Goal: Go to known website: Access a specific website the user already knows

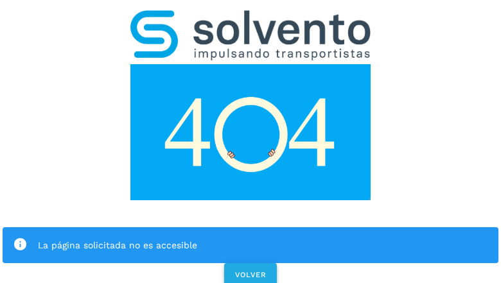
click at [250, 270] on span "VOLVER" at bounding box center [250, 274] width 32 height 9
click at [250, 141] on div "La página solicitada no es accesible VOLVER" at bounding box center [250, 144] width 501 height 289
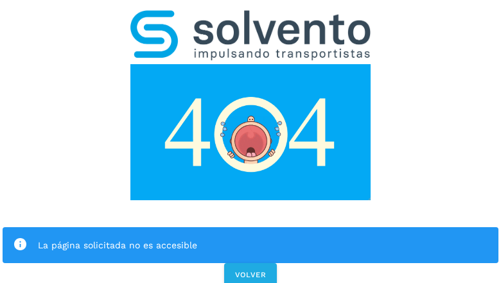
click at [250, 141] on div "La página solicitada no es accesible VOLVER" at bounding box center [250, 144] width 501 height 289
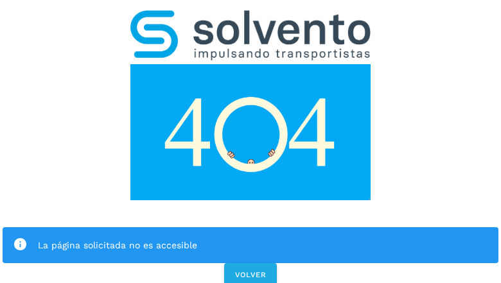
click at [250, 141] on div "La página solicitada no es accesible VOLVER" at bounding box center [250, 144] width 501 height 289
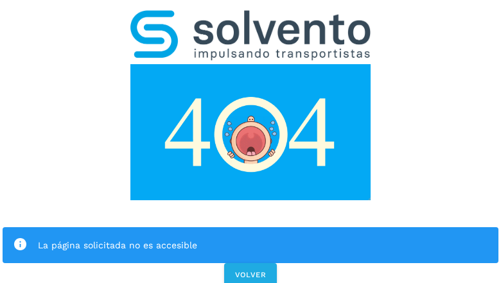
click at [250, 141] on div "La página solicitada no es accesible VOLVER" at bounding box center [250, 144] width 501 height 289
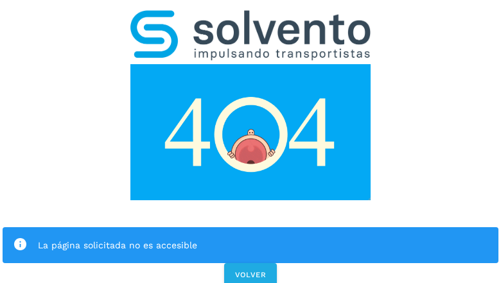
click at [250, 227] on div "La página solicitada no es accesible" at bounding box center [251, 245] width 496 height 36
click at [250, 64] on img at bounding box center [250, 132] width 240 height 136
click at [250, 17] on img at bounding box center [250, 35] width 240 height 50
click at [250, 64] on img at bounding box center [250, 132] width 240 height 136
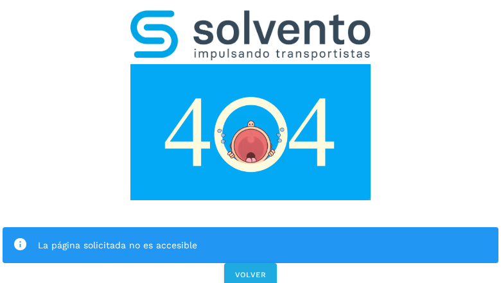
click at [250, 238] on div "La página solicitada no es accesible" at bounding box center [263, 245] width 450 height 15
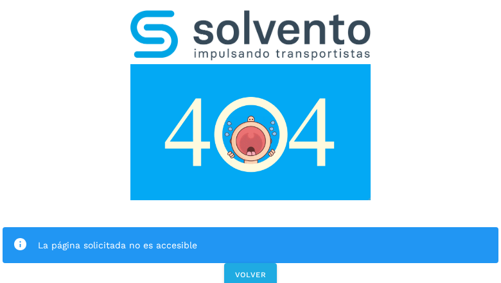
click at [20, 238] on icon at bounding box center [20, 245] width 15 height 15
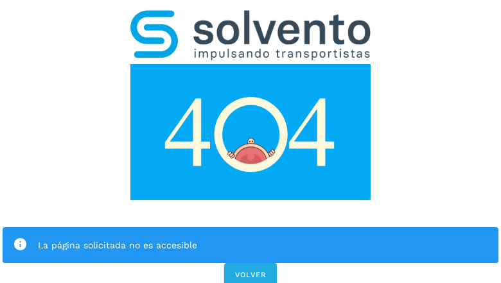
click at [263, 238] on div "La página solicitada no es accesible" at bounding box center [263, 245] width 450 height 15
click at [250, 270] on span "VOLVER" at bounding box center [250, 274] width 32 height 9
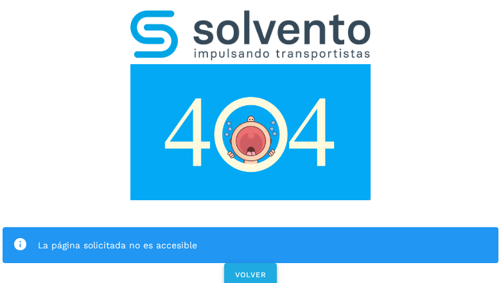
click at [250, 270] on span "VOLVER" at bounding box center [250, 274] width 32 height 9
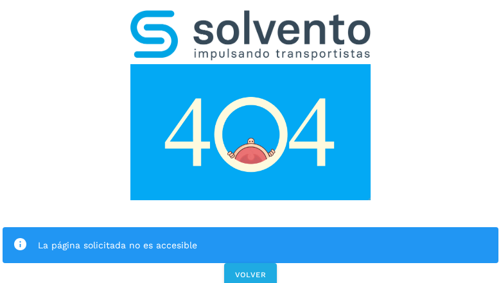
click at [250, 141] on div "La página solicitada no es accesible VOLVER" at bounding box center [250, 144] width 501 height 289
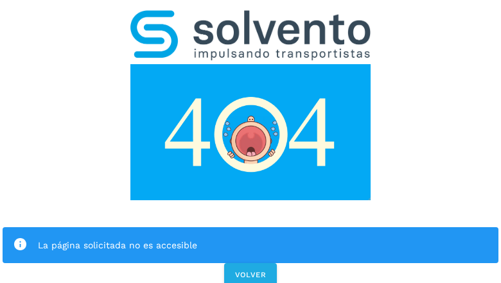
click at [250, 141] on div "La página solicitada no es accesible VOLVER" at bounding box center [250, 144] width 501 height 289
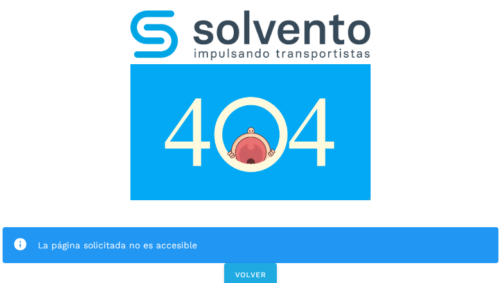
click at [250, 141] on div "La página solicitada no es accesible VOLVER" at bounding box center [250, 144] width 501 height 289
click at [250, 227] on div "La página solicitada no es accesible" at bounding box center [251, 245] width 496 height 36
click at [250, 64] on img at bounding box center [250, 132] width 240 height 136
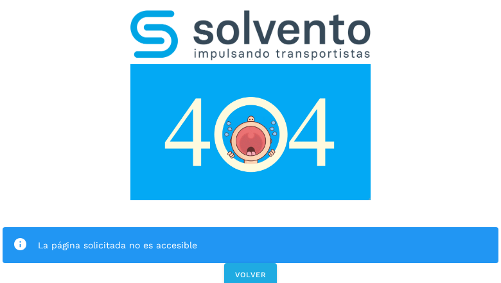
click at [250, 64] on img at bounding box center [250, 132] width 240 height 136
click at [250, 17] on img at bounding box center [250, 35] width 240 height 50
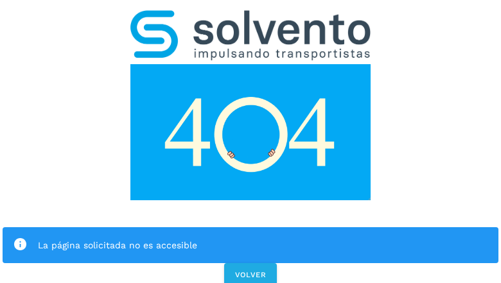
click at [250, 64] on img at bounding box center [250, 132] width 240 height 136
click at [250, 238] on div "La página solicitada no es accesible" at bounding box center [263, 245] width 450 height 15
click at [20, 238] on icon at bounding box center [20, 245] width 15 height 15
click at [263, 238] on div "La página solicitada no es accesible" at bounding box center [263, 245] width 450 height 15
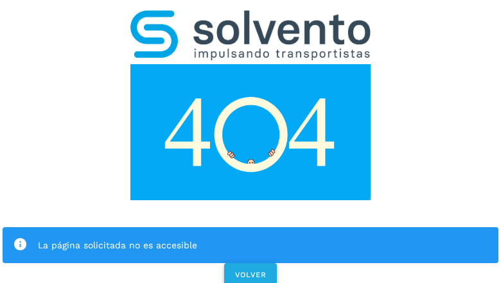
click at [250, 270] on span "VOLVER" at bounding box center [250, 274] width 32 height 9
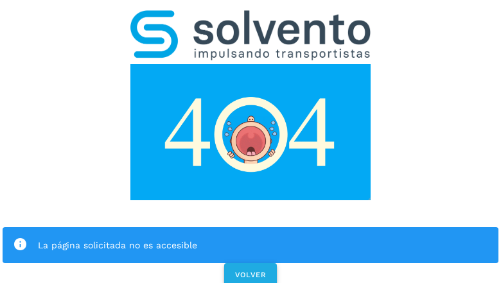
click at [250, 270] on span "VOLVER" at bounding box center [250, 274] width 32 height 9
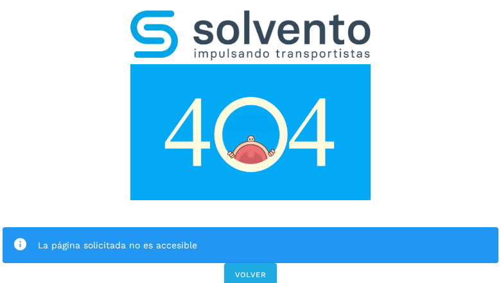
click at [250, 141] on div "La página solicitada no es accesible VOLVER" at bounding box center [250, 144] width 501 height 289
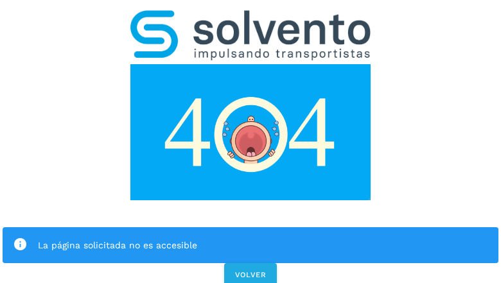
click at [250, 141] on div "La página solicitada no es accesible VOLVER" at bounding box center [250, 144] width 501 height 289
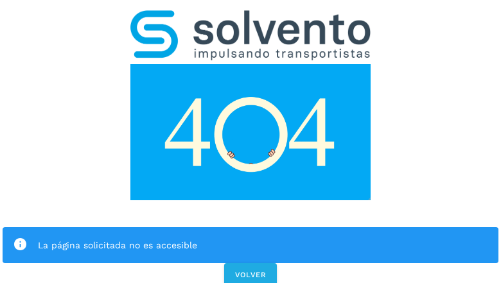
click at [250, 141] on div "La página solicitada no es accesible VOLVER" at bounding box center [250, 144] width 501 height 289
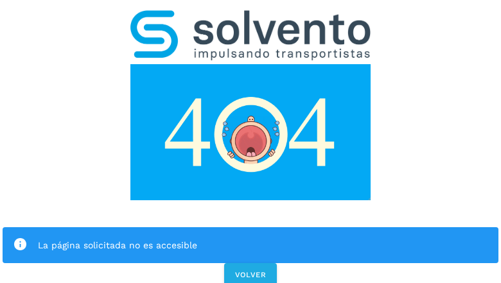
click at [250, 227] on div "La página solicitada no es accesible" at bounding box center [251, 245] width 496 height 36
click at [250, 64] on img at bounding box center [250, 132] width 240 height 136
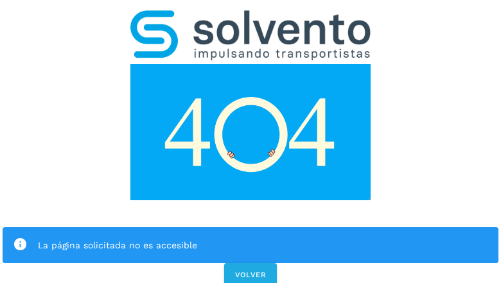
click at [250, 17] on img at bounding box center [250, 35] width 240 height 50
click at [250, 64] on img at bounding box center [250, 132] width 240 height 136
click at [250, 238] on div "La página solicitada no es accesible" at bounding box center [263, 245] width 450 height 15
click at [20, 238] on icon at bounding box center [20, 245] width 15 height 15
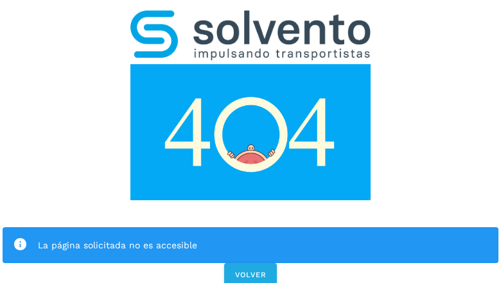
click at [263, 238] on div "La página solicitada no es accesible" at bounding box center [263, 245] width 450 height 15
click at [250, 270] on span "VOLVER" at bounding box center [250, 274] width 32 height 9
click at [250, 141] on div "La página solicitada no es accesible VOLVER" at bounding box center [250, 144] width 501 height 289
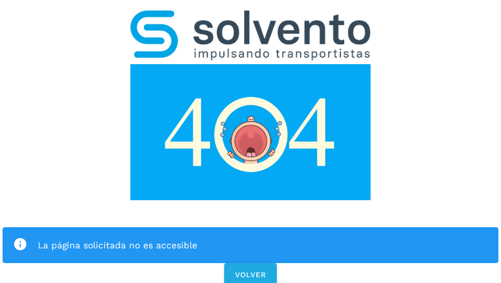
click at [250, 141] on div "La página solicitada no es accesible VOLVER" at bounding box center [250, 144] width 501 height 289
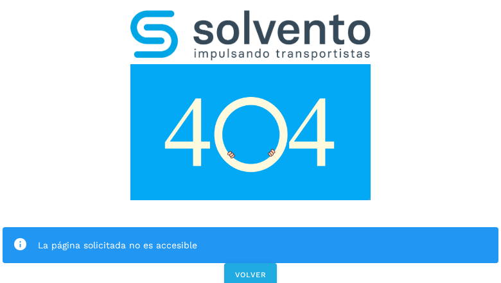
click at [250, 141] on div "La página solicitada no es accesible VOLVER" at bounding box center [250, 144] width 501 height 289
click at [250, 227] on div "La página solicitada no es accesible" at bounding box center [251, 245] width 496 height 36
click at [250, 64] on img at bounding box center [250, 132] width 240 height 136
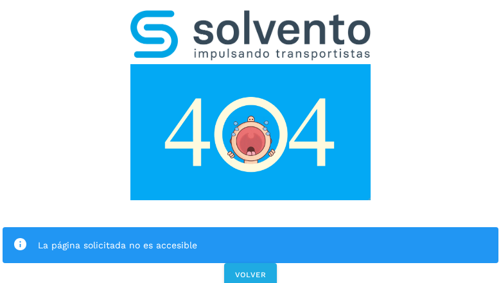
click at [250, 17] on img at bounding box center [250, 35] width 240 height 50
click at [250, 64] on img at bounding box center [250, 132] width 240 height 136
click at [250, 238] on div "La página solicitada no es accesible" at bounding box center [263, 245] width 450 height 15
click at [20, 238] on icon at bounding box center [20, 245] width 15 height 15
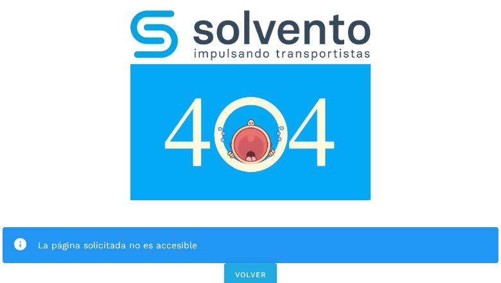
click at [263, 238] on div "La página solicitada no es accesible" at bounding box center [263, 245] width 450 height 15
click at [250, 270] on span "VOLVER" at bounding box center [250, 274] width 32 height 9
